Goal: Information Seeking & Learning: Learn about a topic

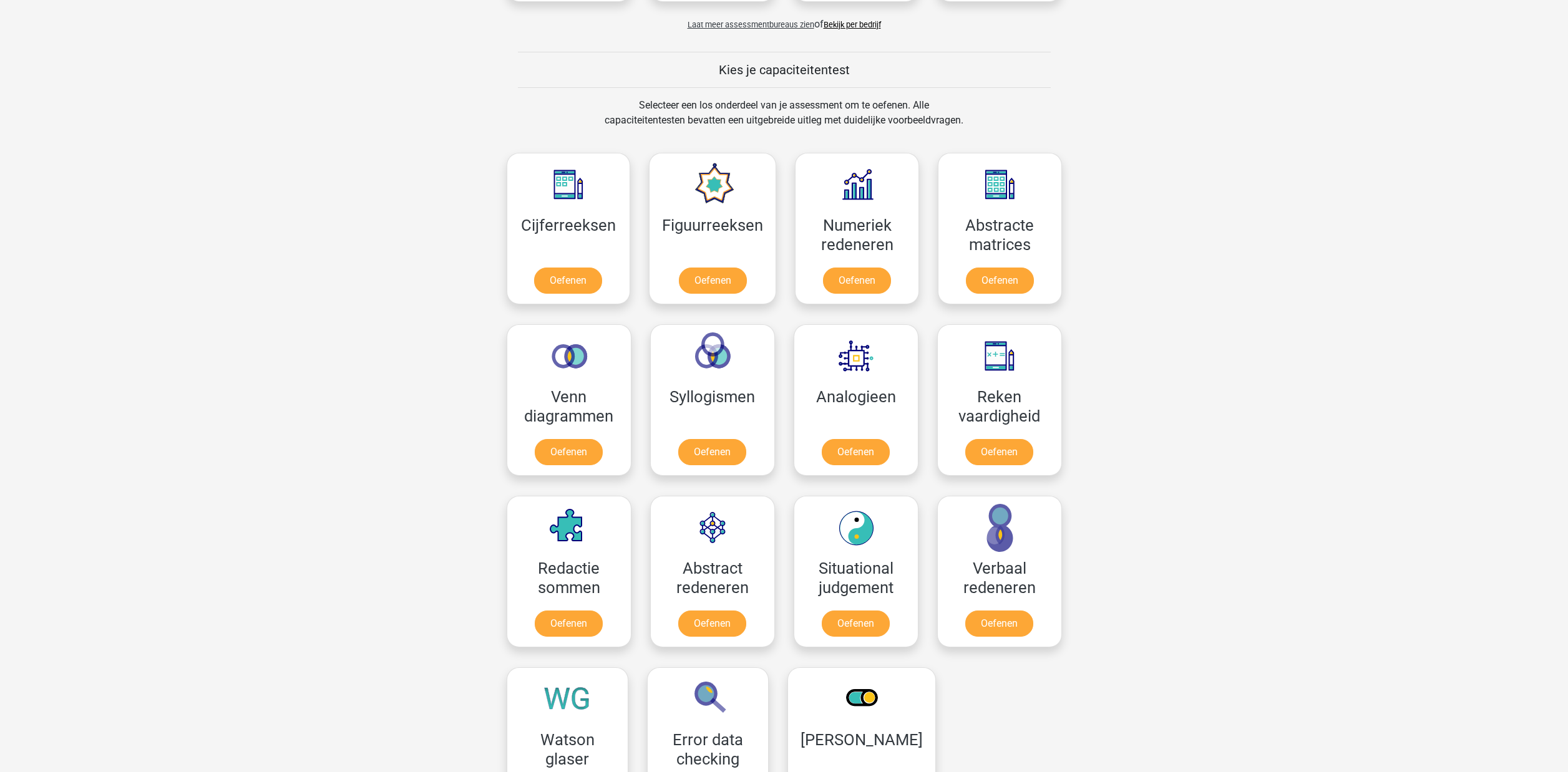
scroll to position [440, 0]
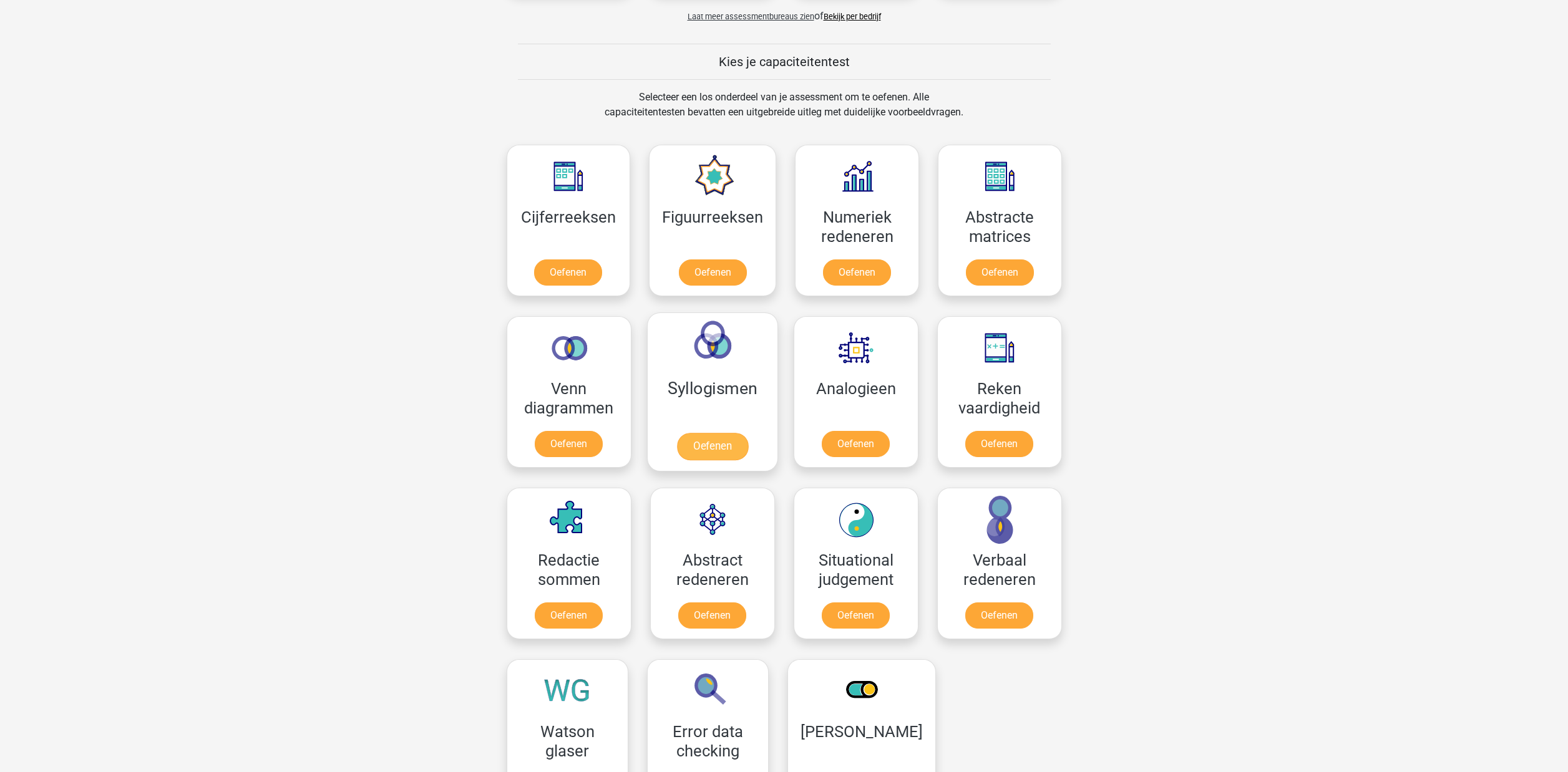
click at [727, 447] on link "Oefenen" at bounding box center [712, 447] width 71 height 28
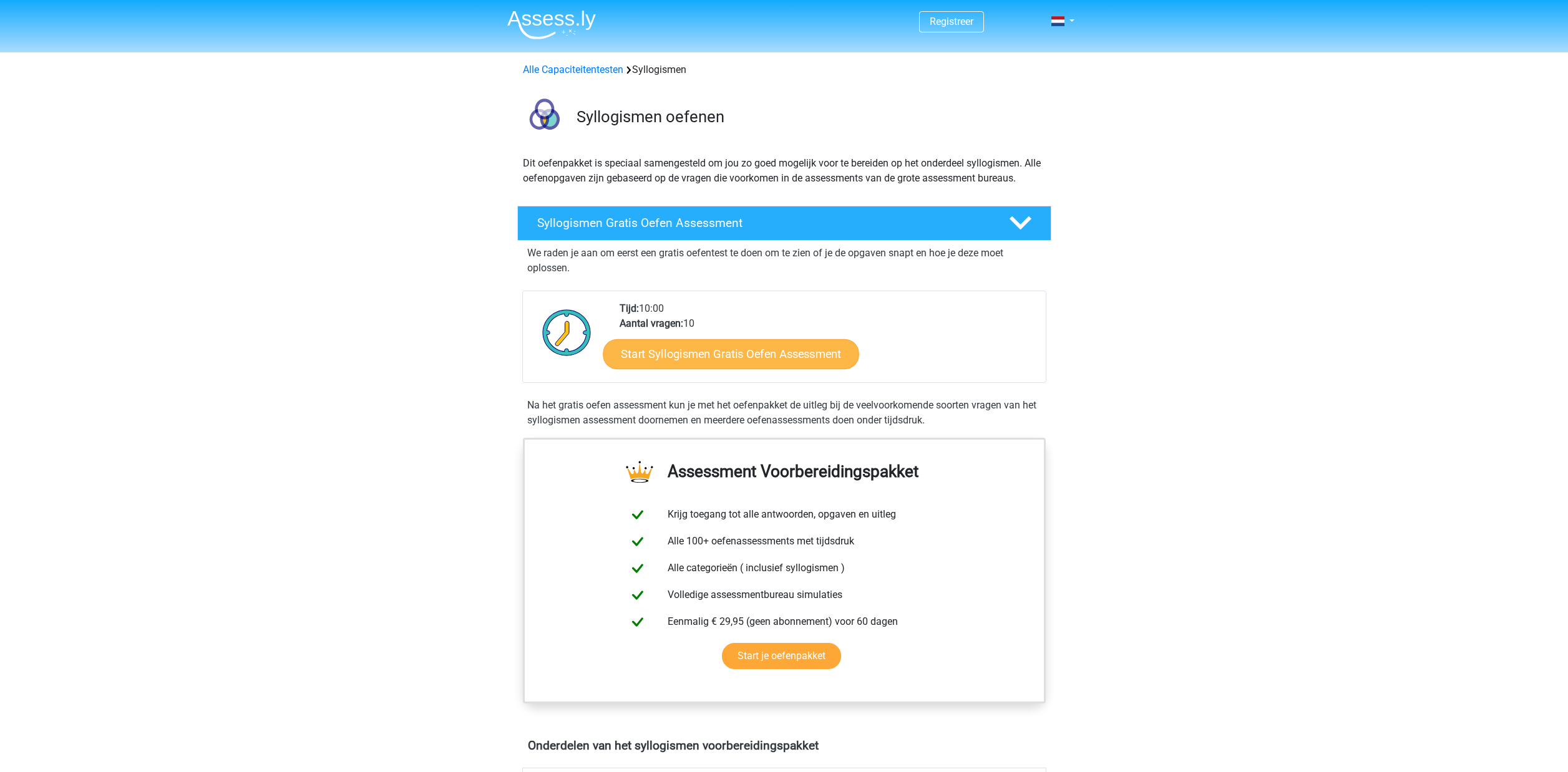
click at [738, 353] on link "Start Syllogismen Gratis Oefen Assessment" at bounding box center [731, 354] width 257 height 30
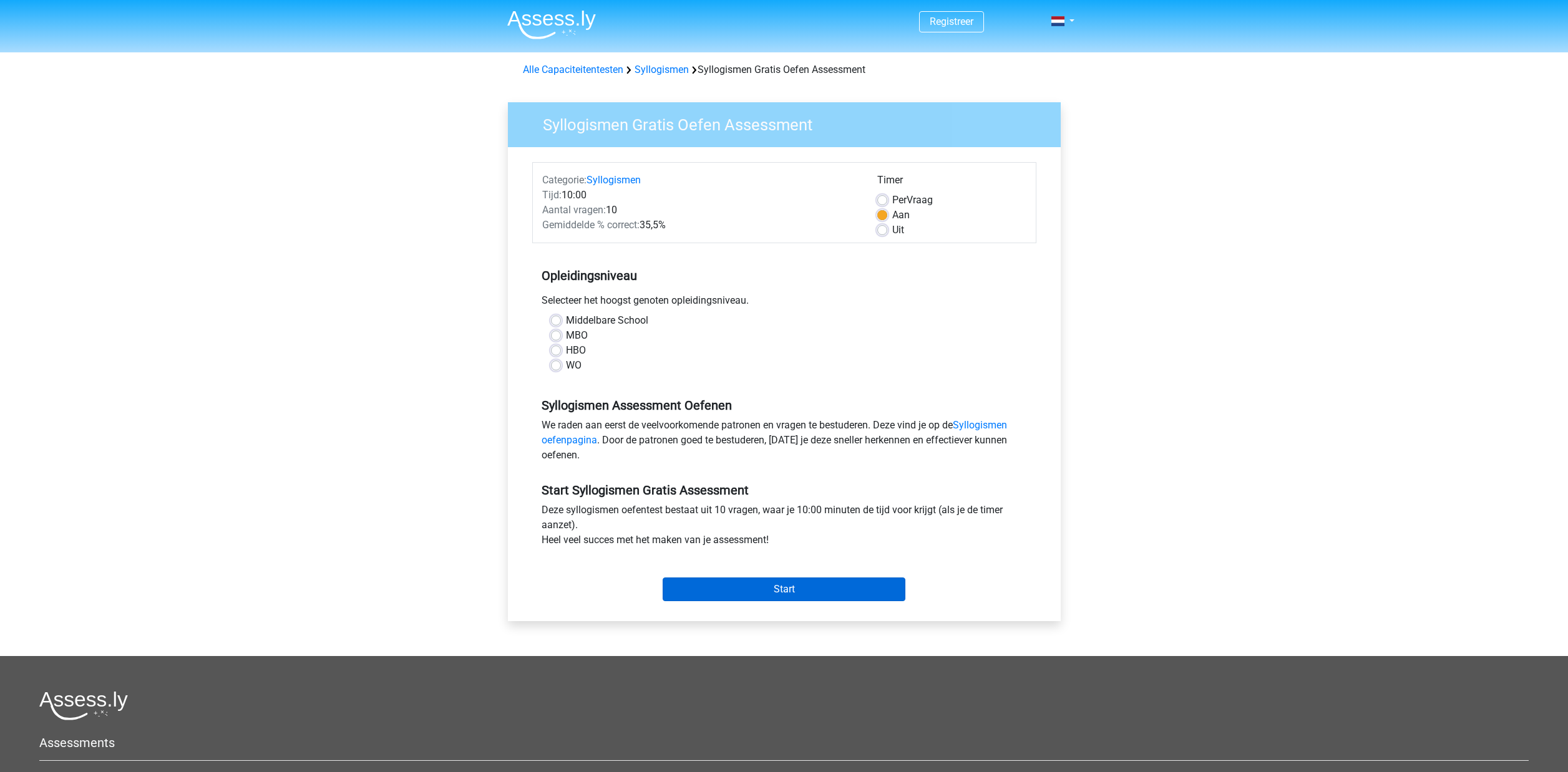
click at [774, 592] on input "Start" at bounding box center [784, 589] width 242 height 24
click at [566, 348] on label "HBO" at bounding box center [576, 350] width 20 height 15
click at [558, 348] on input "HBO" at bounding box center [556, 349] width 10 height 12
radio input "true"
click at [778, 591] on input "Start" at bounding box center [784, 589] width 242 height 24
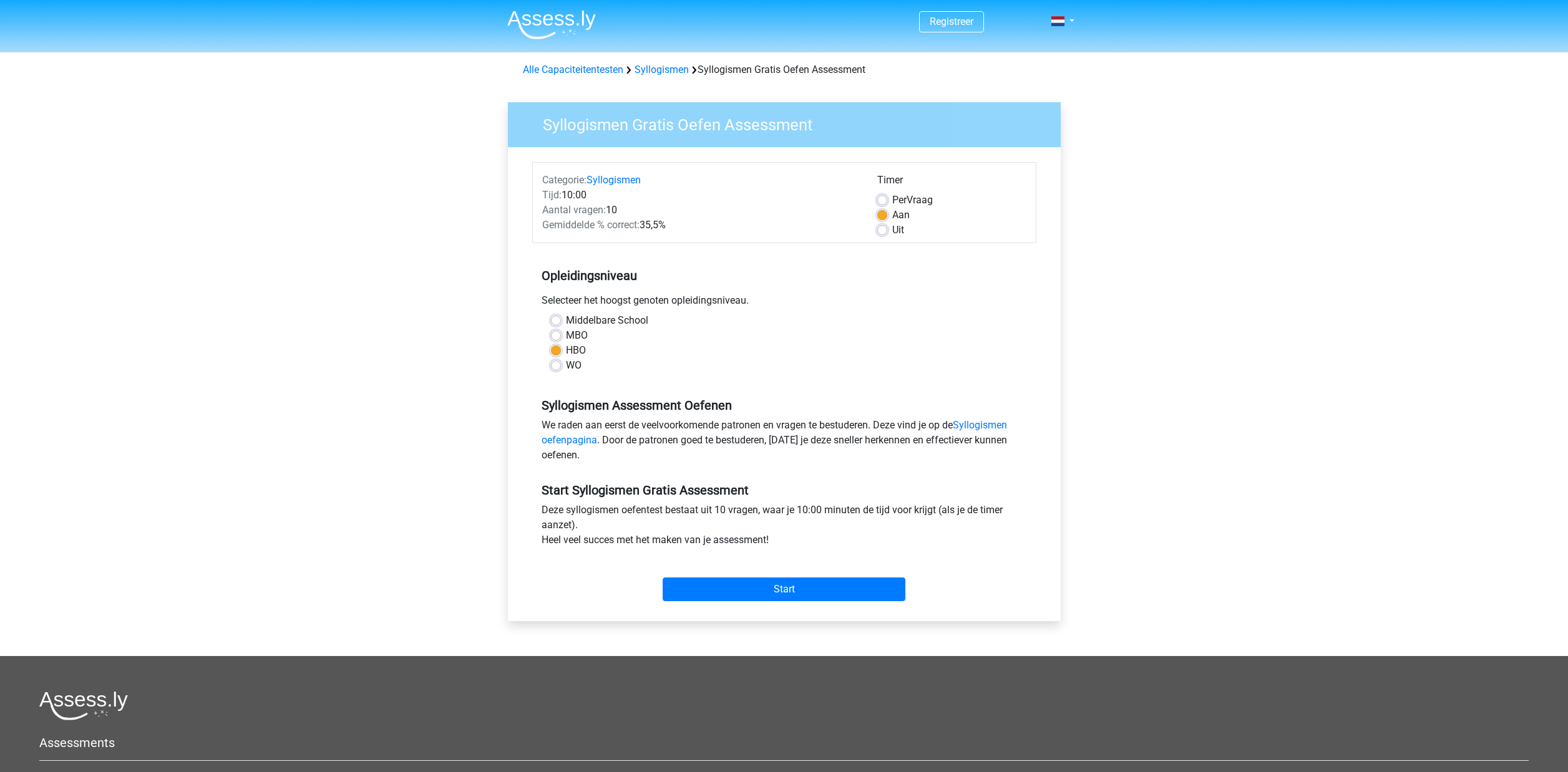
click at [566, 336] on label "MBO" at bounding box center [577, 335] width 22 height 15
click at [553, 336] on input "MBO" at bounding box center [556, 334] width 10 height 12
radio input "true"
click at [739, 584] on input "Start" at bounding box center [784, 589] width 242 height 24
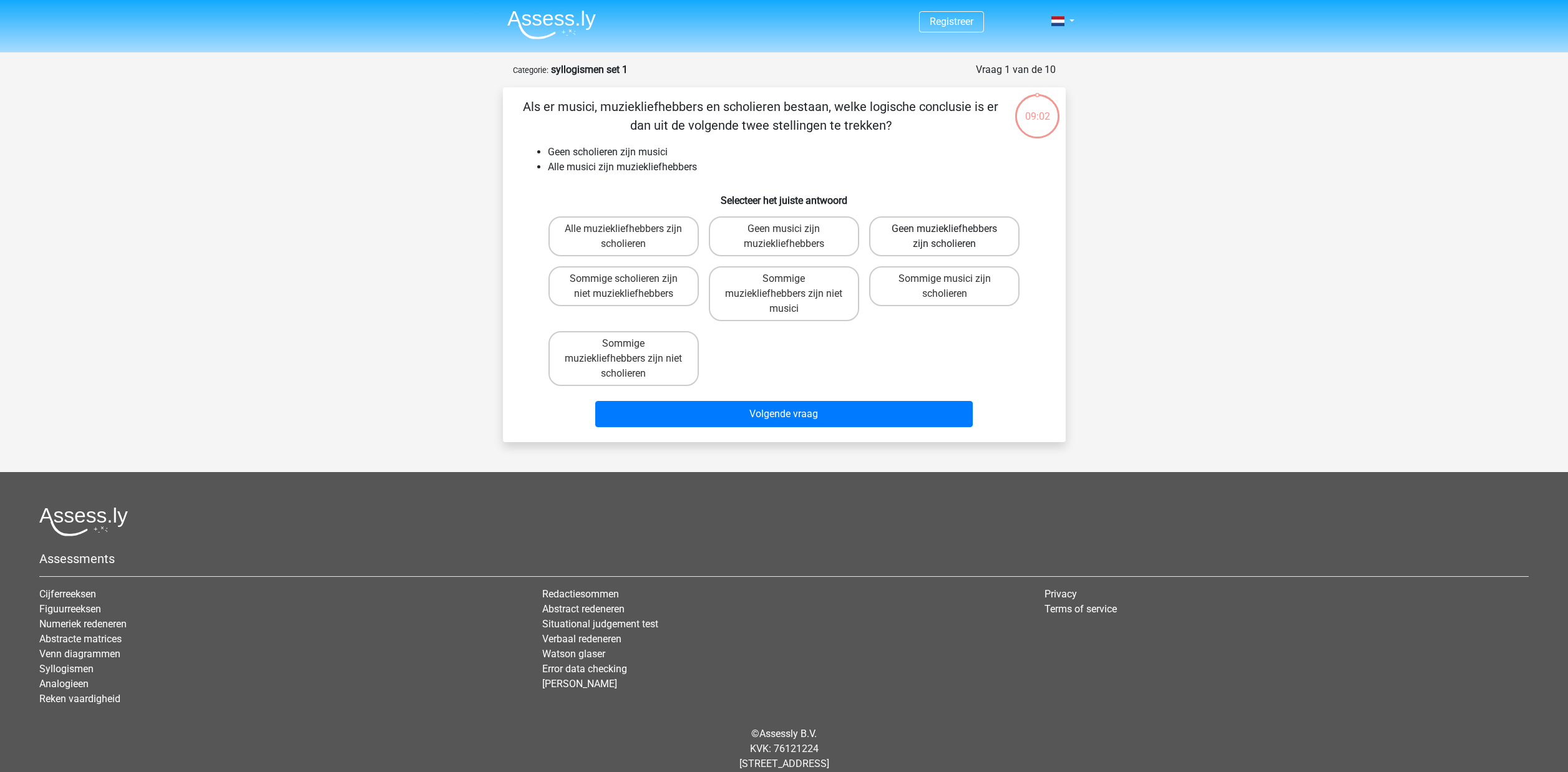
click at [987, 242] on label "Geen muziekliefhebbers zijn scholieren" at bounding box center [944, 236] width 150 height 40
click at [953, 237] on input "Geen muziekliefhebbers zijn scholieren" at bounding box center [948, 233] width 8 height 8
radio input "true"
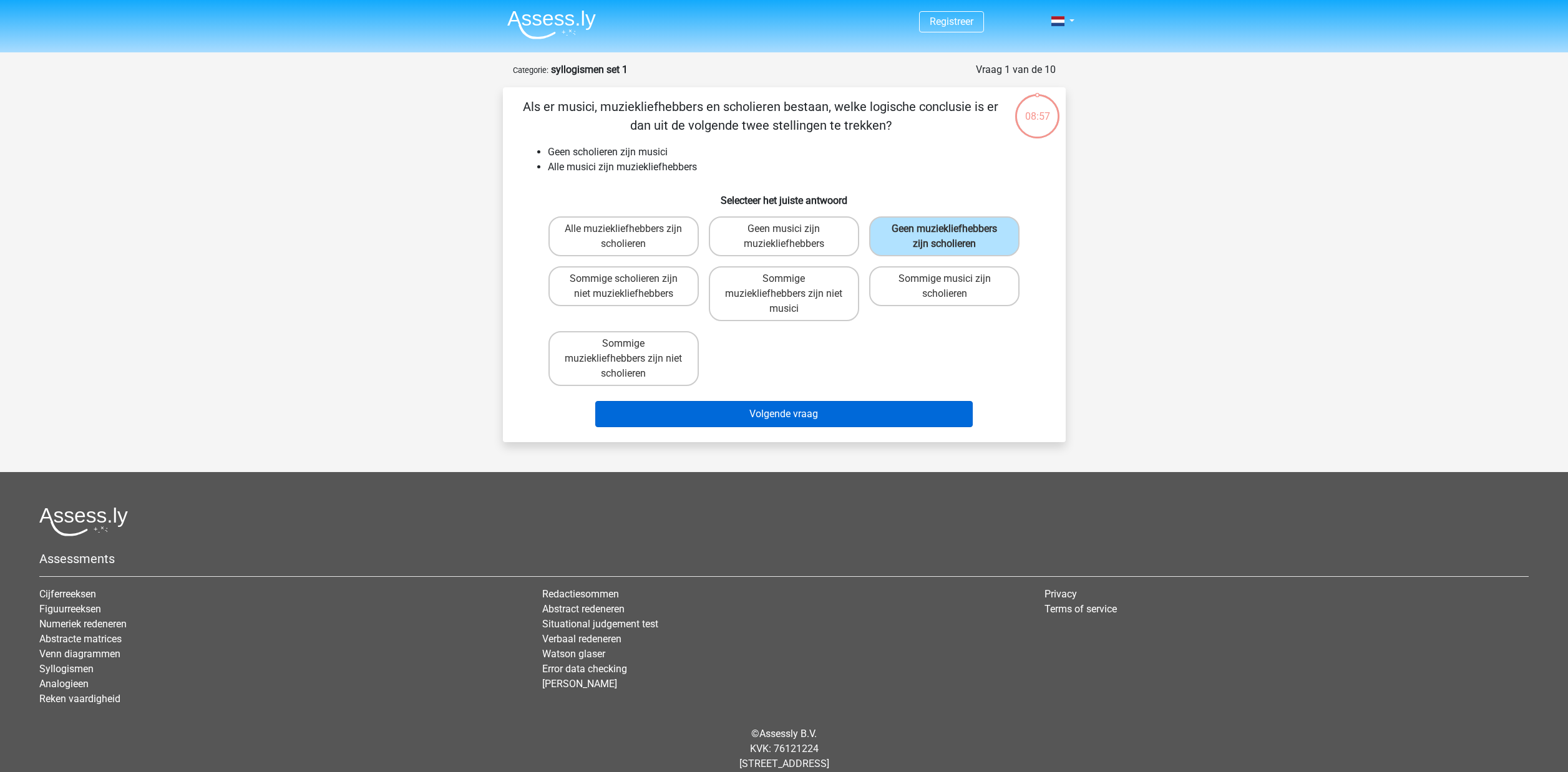
click at [729, 411] on button "Volgende vraag" at bounding box center [784, 414] width 378 height 26
